Goal: Information Seeking & Learning: Find specific page/section

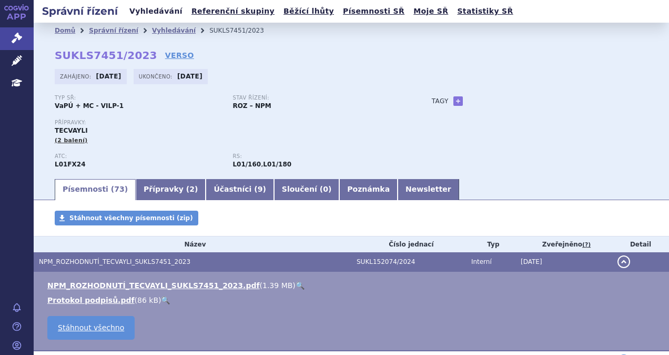
click at [142, 12] on link "Vyhledávání" at bounding box center [155, 11] width 59 height 14
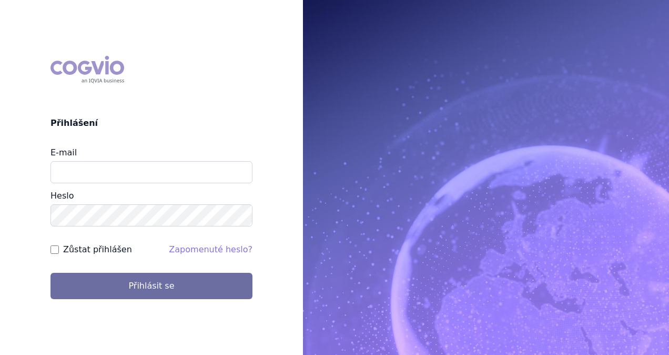
click at [109, 173] on input "E-mail" at bounding box center [152, 172] width 202 height 22
type input "michaela.x.tauchmanova@gsk.com"
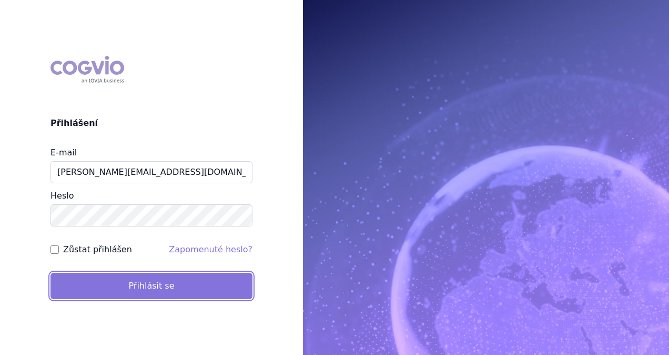
click at [124, 278] on button "Přihlásit se" at bounding box center [152, 286] width 202 height 26
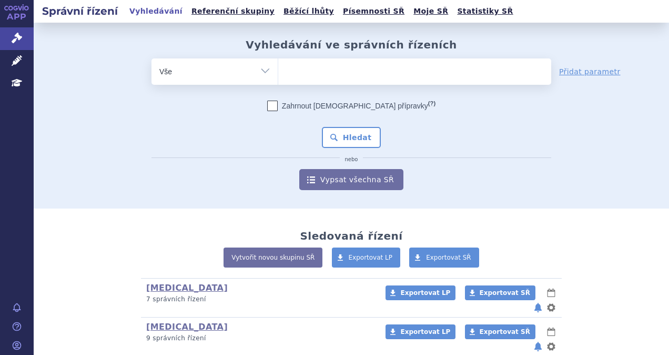
click at [356, 70] on ul at bounding box center [414, 69] width 273 height 22
click at [278, 70] on select at bounding box center [278, 71] width 1 height 26
type input "ta"
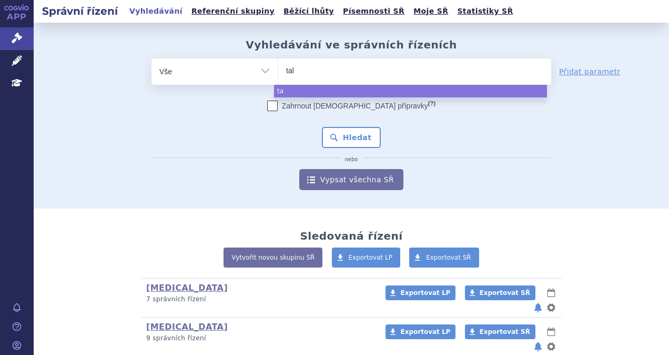
type input "tale"
type input "talece"
type input "talec"
type input "tal"
type input "talvec"
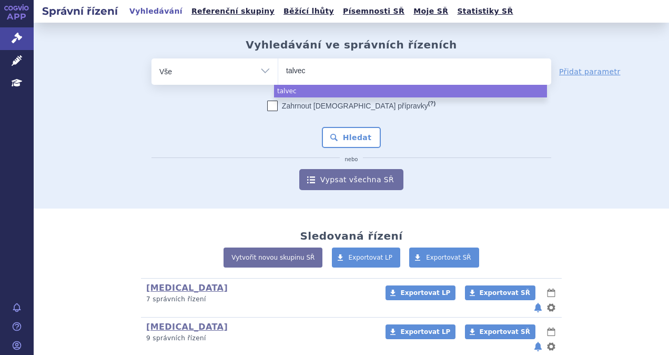
type input "talvecy"
type input "talvec"
type input "talvey"
select select "talvey"
click at [344, 137] on button "Hledat" at bounding box center [351, 137] width 59 height 21
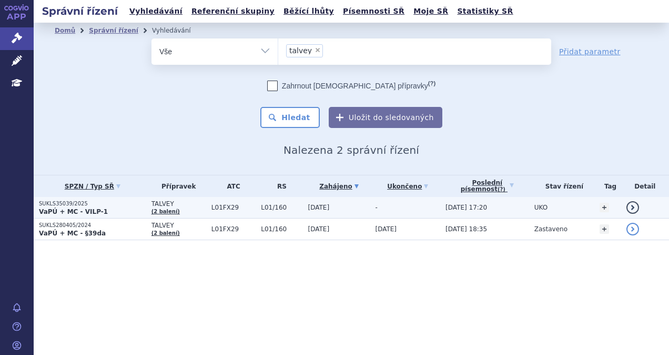
click at [122, 204] on p "SUKLS35039/2025" at bounding box center [92, 203] width 107 height 7
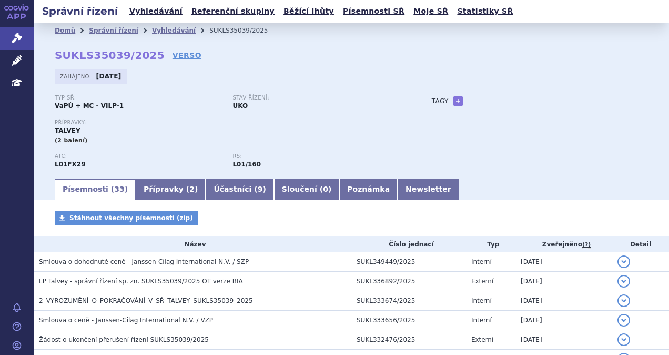
click at [577, 112] on div "Typ SŘ: VaPÚ + MC - VILP-1 Stav řízení: UKO Přípravky: TALVEY (2 balení) ATC: L…" at bounding box center [351, 136] width 593 height 83
